Goal: Information Seeking & Learning: Learn about a topic

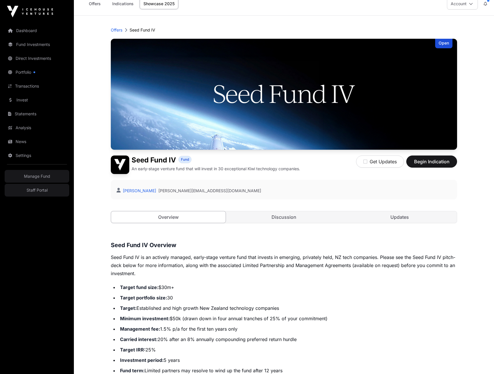
scroll to position [17, 0]
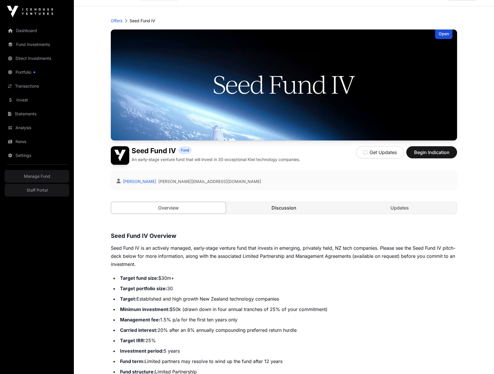
click at [276, 208] on link "Discussion" at bounding box center [284, 208] width 115 height 12
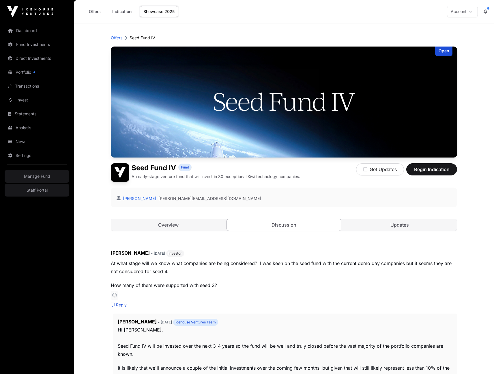
click at [184, 232] on div "Open Seed Fund IV Fund An early-stage venture fund that will invest in 30 excep…" at bounding box center [284, 144] width 346 height 196
click at [184, 224] on link "Overview" at bounding box center [168, 225] width 115 height 12
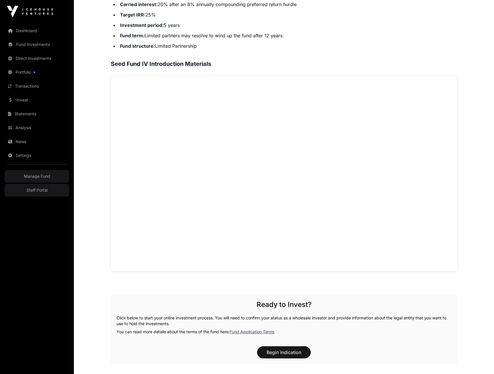
scroll to position [382, 0]
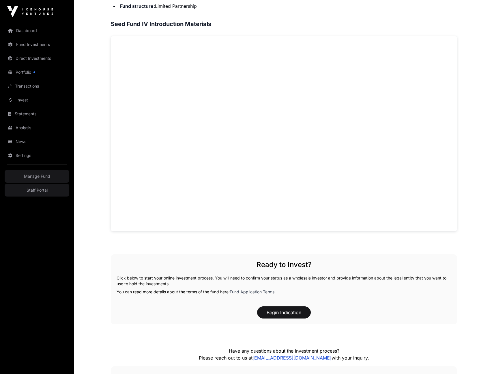
click at [258, 292] on link "Fund Application Terms" at bounding box center [252, 291] width 45 height 5
